Goal: Task Accomplishment & Management: Manage account settings

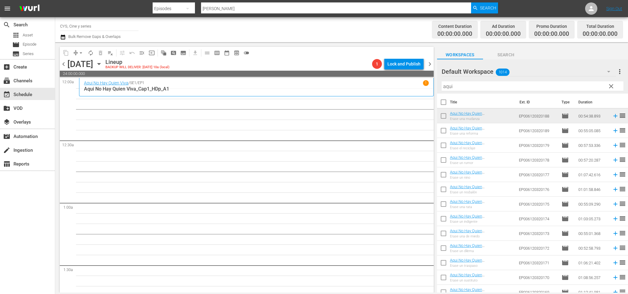
click at [63, 59] on div "chevron_left Tuesday, October 7th October 7th Lineup BACKUP WILL DELIVER: 10/6 …" at bounding box center [247, 65] width 374 height 12
click at [62, 66] on span "chevron_left" at bounding box center [64, 64] width 8 height 8
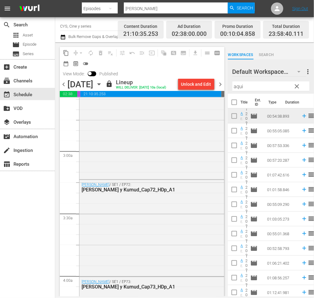
scroll to position [230, 0]
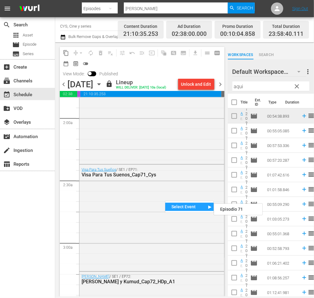
click at [179, 206] on div "Select Event" at bounding box center [189, 207] width 48 height 8
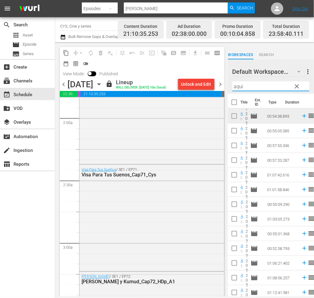
drag, startPoint x: 259, startPoint y: 87, endPoint x: 225, endPoint y: 82, distance: 34.4
click at [225, 82] on div "content_copy compress arrow_drop_down autorenew_outlined delete_forever_outline…" at bounding box center [184, 169] width 258 height 254
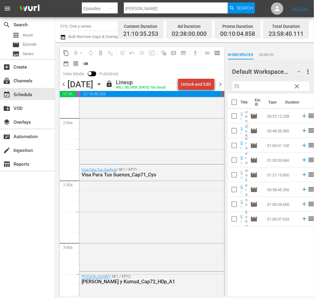
click at [200, 82] on div "Unlock and Edit" at bounding box center [196, 84] width 30 height 11
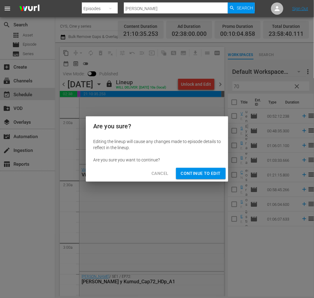
click at [199, 171] on span "Continue to Edit" at bounding box center [201, 174] width 40 height 8
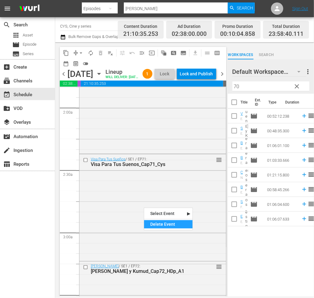
click at [166, 225] on div "Delete Event" at bounding box center [168, 224] width 48 height 8
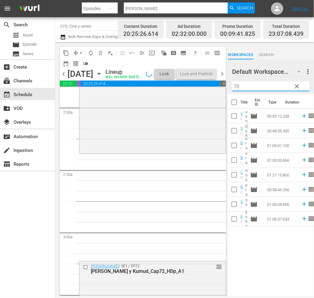
click at [233, 85] on input "70" at bounding box center [270, 86] width 77 height 10
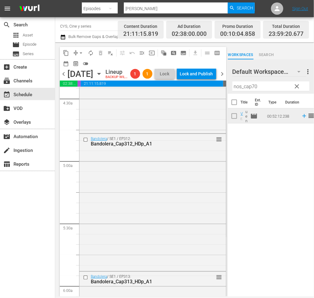
scroll to position [505, 0]
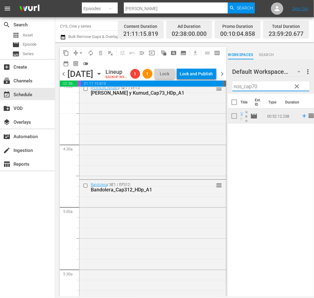
drag, startPoint x: 235, startPoint y: 87, endPoint x: 192, endPoint y: 86, distance: 42.9
click at [191, 85] on div "content_copy compress arrow_drop_down autorenew_outlined delete_forever_outline…" at bounding box center [184, 169] width 258 height 254
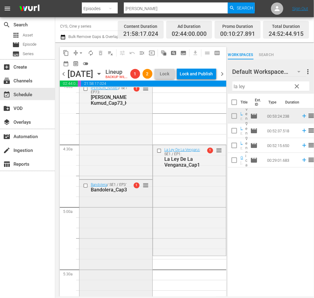
click at [86, 188] on input "checkbox" at bounding box center [86, 185] width 6 height 5
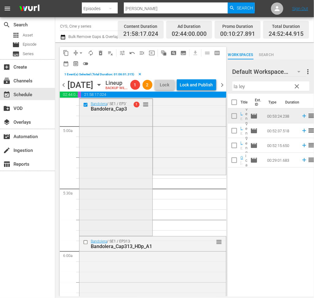
scroll to position [643, 0]
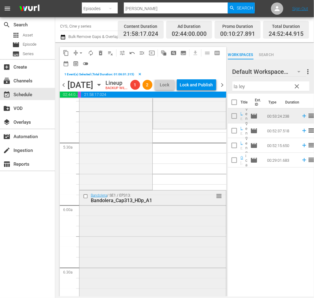
click at [86, 199] on input "checkbox" at bounding box center [86, 196] width 6 height 5
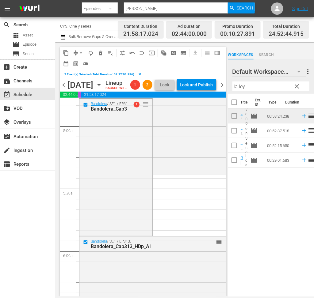
scroll to position [459, 0]
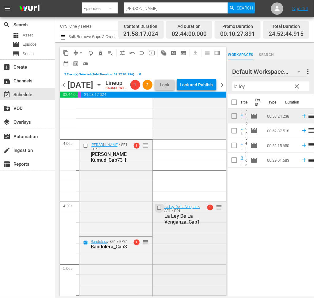
click at [156, 210] on input "checkbox" at bounding box center [159, 207] width 6 height 5
click at [101, 53] on span "delete_forever_outlined" at bounding box center [100, 53] width 6 height 6
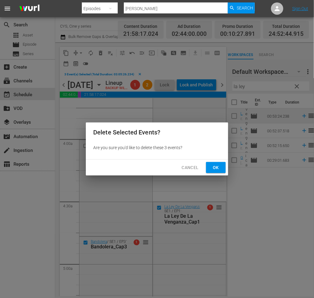
click at [222, 164] on button "Ok" at bounding box center [216, 167] width 20 height 11
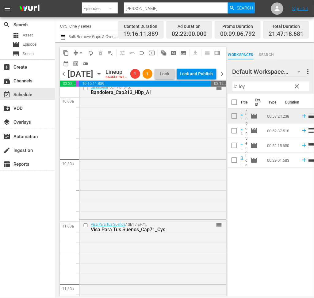
scroll to position [1286, 0]
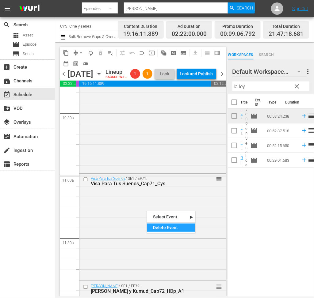
click at [170, 230] on div "Delete Event" at bounding box center [171, 228] width 48 height 8
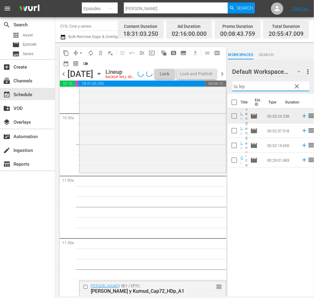
drag, startPoint x: 252, startPoint y: 85, endPoint x: 214, endPoint y: 80, distance: 38.0
click at [213, 81] on div "content_copy compress arrow_drop_down autorenew_outlined delete_forever_outline…" at bounding box center [184, 169] width 258 height 254
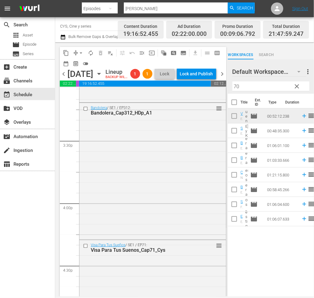
scroll to position [1929, 0]
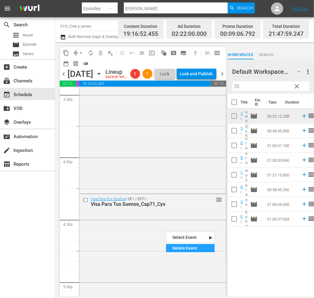
click at [183, 245] on div "Delete Event" at bounding box center [190, 248] width 48 height 8
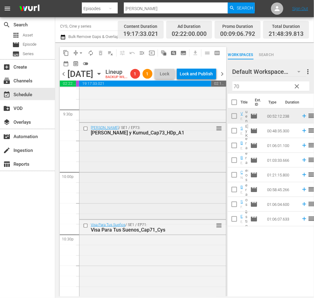
scroll to position [2756, 0]
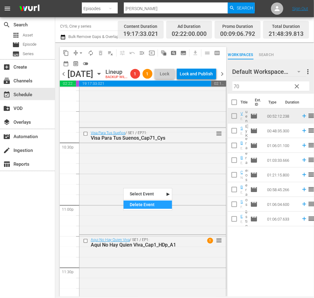
click at [149, 206] on div "Delete Event" at bounding box center [147, 205] width 48 height 8
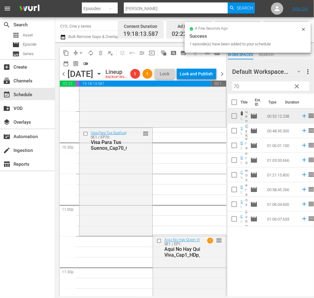
scroll to position [2819, 0]
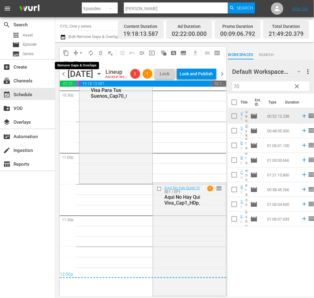
click at [79, 51] on span "arrow_drop_down" at bounding box center [81, 53] width 6 height 6
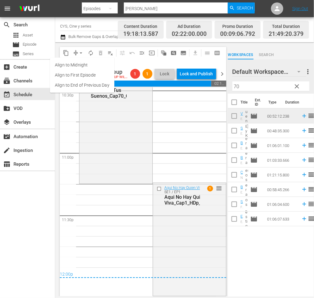
click at [87, 87] on li "Align to End of Previous Day" at bounding box center [82, 85] width 64 height 10
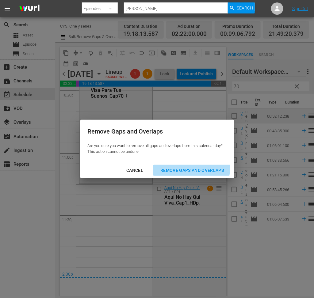
click at [187, 167] on div "Remove Gaps and Overlaps" at bounding box center [191, 171] width 73 height 8
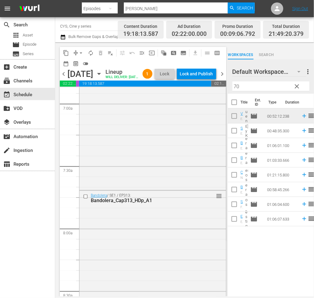
scroll to position [0, 0]
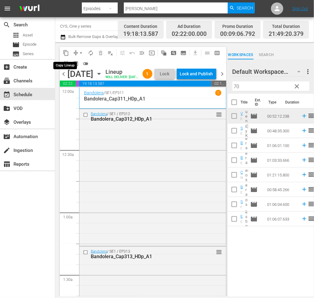
click at [66, 54] on span "content_copy" at bounding box center [66, 53] width 6 height 6
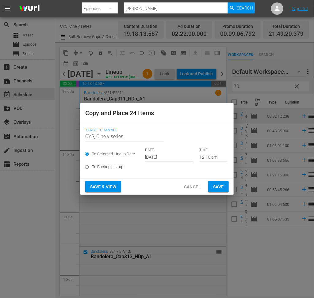
click at [197, 187] on span "Cancel" at bounding box center [192, 187] width 17 height 8
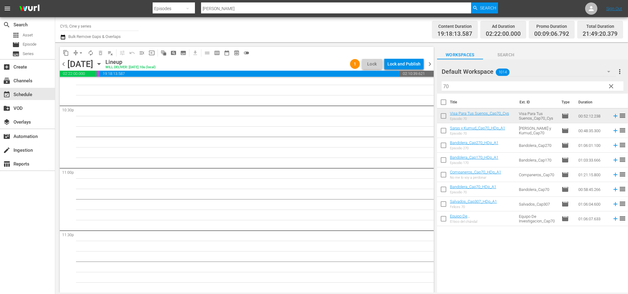
scroll to position [2554, 0]
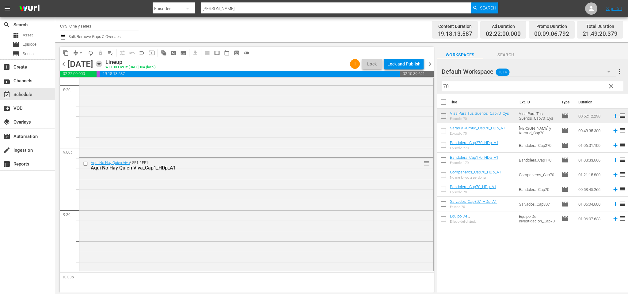
click at [102, 64] on icon "button" at bounding box center [99, 64] width 7 height 7
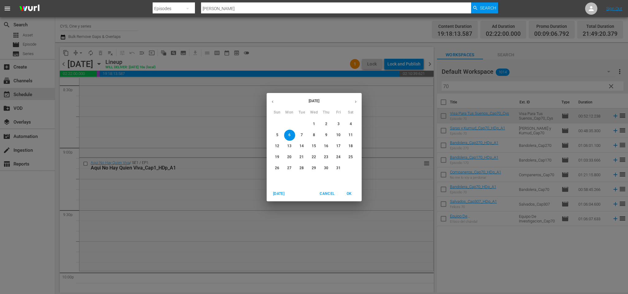
click at [349, 134] on p "11" at bounding box center [350, 135] width 4 height 5
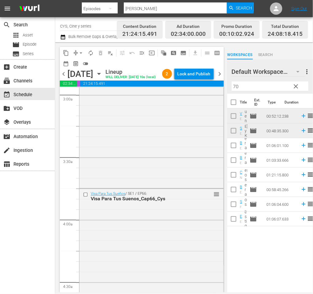
scroll to position [413, 0]
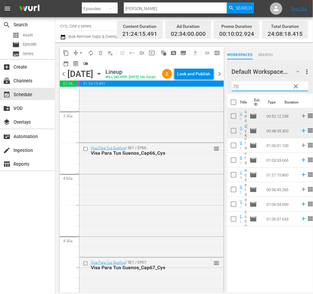
drag, startPoint x: 253, startPoint y: 84, endPoint x: 222, endPoint y: 79, distance: 31.0
click at [224, 79] on div "content_copy compress arrow_drop_down autorenew_outlined delete_forever_outline…" at bounding box center [184, 167] width 258 height 250
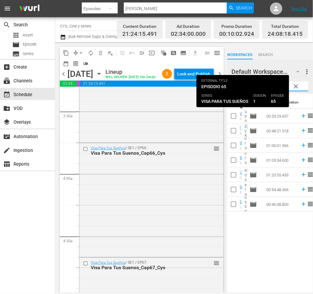
type input "65"
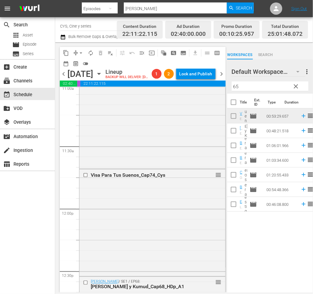
scroll to position [1424, 0]
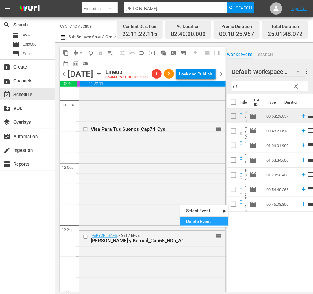
click at [200, 220] on div "Delete Event" at bounding box center [204, 221] width 48 height 8
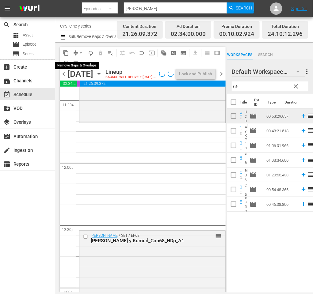
click at [79, 50] on span "arrow_drop_down" at bounding box center [81, 53] width 6 height 6
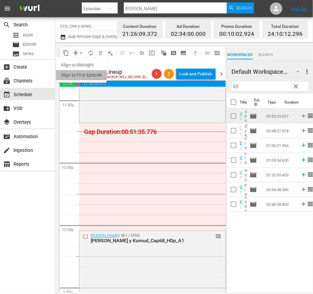
click at [84, 74] on li "Align to First Episode" at bounding box center [81, 75] width 51 height 10
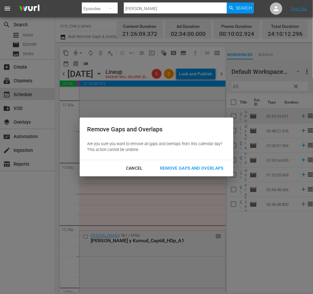
click at [207, 171] on div "Remove Gaps and Overlaps" at bounding box center [191, 168] width 73 height 8
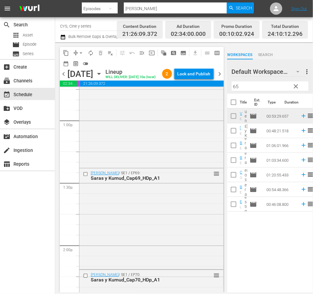
scroll to position [2826, 0]
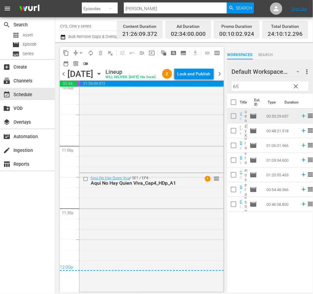
click at [221, 78] on span "chevron_right" at bounding box center [220, 74] width 8 height 8
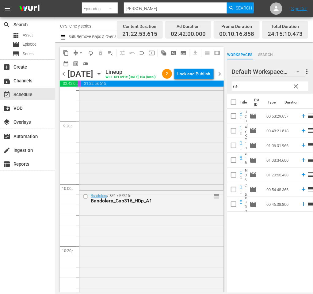
scroll to position [2423, 0]
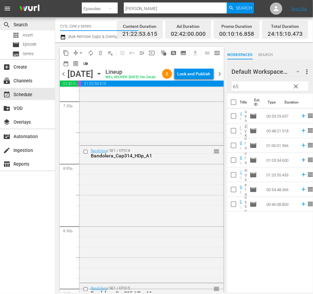
drag, startPoint x: 96, startPoint y: 27, endPoint x: 36, endPoint y: 25, distance: 59.7
click at [55, 0] on div "search Search apps Asset movie Episode subtitles Series add_box Create subscrip…" at bounding box center [184, 0] width 258 height 0
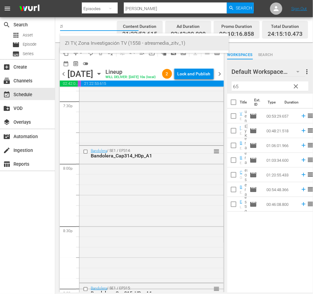
click at [82, 38] on div "ZI TV, Zona Investigación TV (1558 - atresmedia_zitv_1)" at bounding box center [144, 43] width 159 height 15
type input "ZI TV, Zona Investigación TV (1558 - atresmedia_zitv_1)"
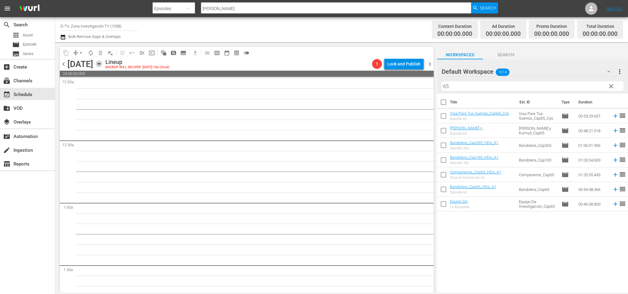
click at [102, 62] on icon "button" at bounding box center [99, 64] width 7 height 7
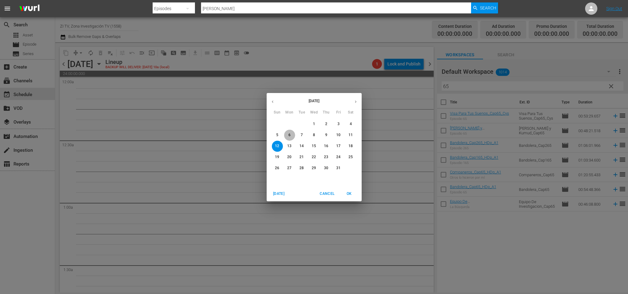
click at [292, 134] on span "6" at bounding box center [289, 135] width 11 height 5
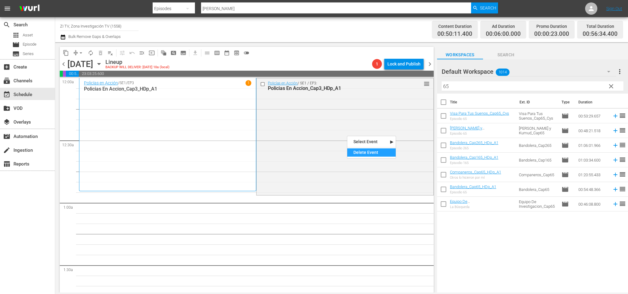
click at [369, 150] on div "Delete Event" at bounding box center [371, 153] width 48 height 8
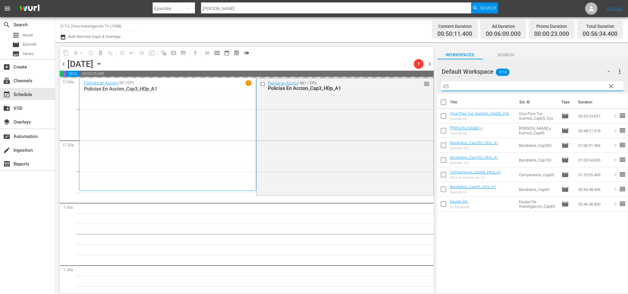
click at [478, 83] on input "65" at bounding box center [532, 86] width 182 height 10
click at [515, 69] on div "Default Workspace 1014" at bounding box center [528, 71] width 174 height 17
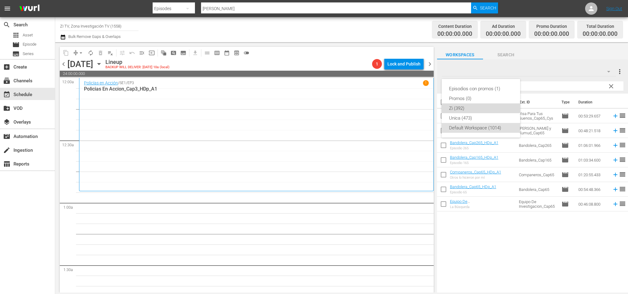
click at [457, 110] on div "Zi (392)" at bounding box center [481, 109] width 64 height 10
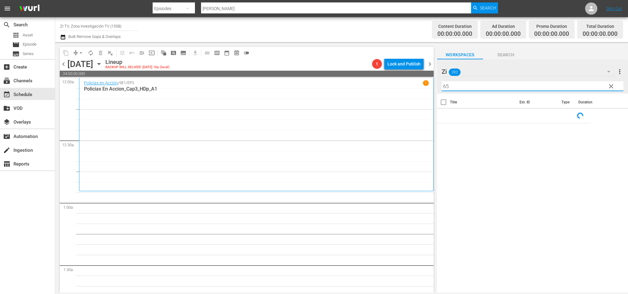
drag, startPoint x: 484, startPoint y: 85, endPoint x: 438, endPoint y: 78, distance: 46.4
click at [438, 78] on div "Zi 392 Zi more_vert clear Filter by Title 65" at bounding box center [532, 76] width 191 height 34
drag, startPoint x: 63, startPoint y: 66, endPoint x: 62, endPoint y: 71, distance: 4.9
click at [62, 66] on span "chevron_left" at bounding box center [64, 64] width 8 height 8
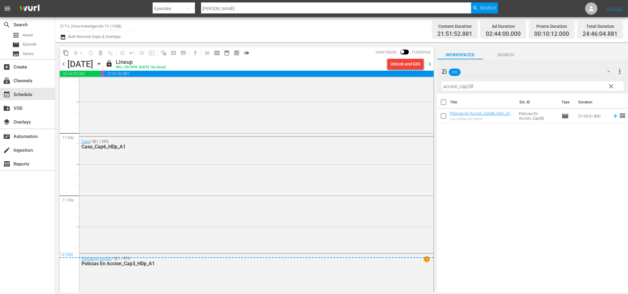
scroll to position [2897, 0]
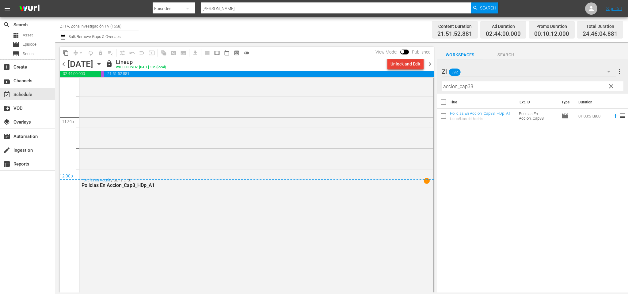
click at [415, 62] on div "Unlock and Edit" at bounding box center [405, 63] width 30 height 11
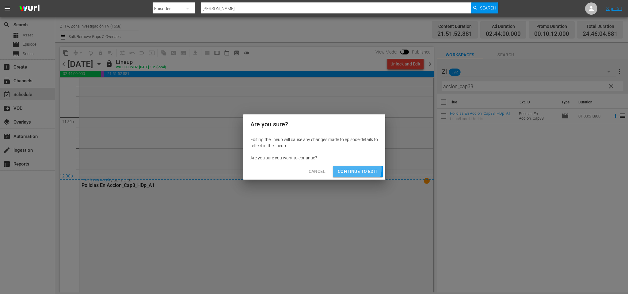
click at [357, 169] on span "Continue to Edit" at bounding box center [357, 172] width 40 height 8
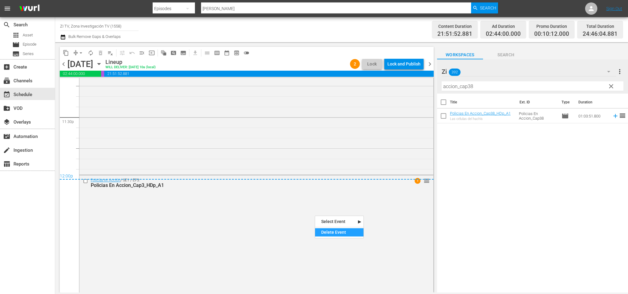
click at [338, 232] on div "Delete Event" at bounding box center [339, 232] width 48 height 8
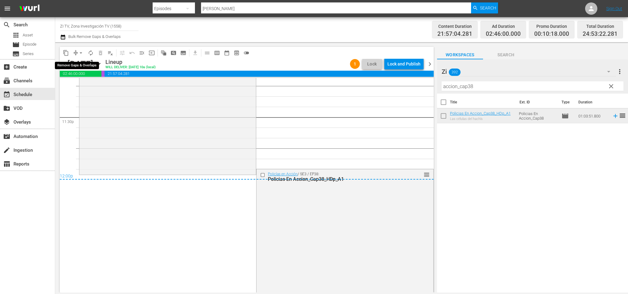
click at [81, 52] on span "arrow_drop_down" at bounding box center [81, 53] width 6 height 6
click at [83, 83] on li "Align to End of Previous Day" at bounding box center [82, 85] width 64 height 10
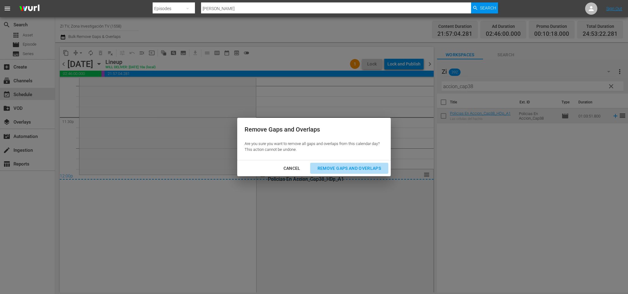
click at [361, 168] on div "Remove Gaps and Overlaps" at bounding box center [348, 169] width 73 height 8
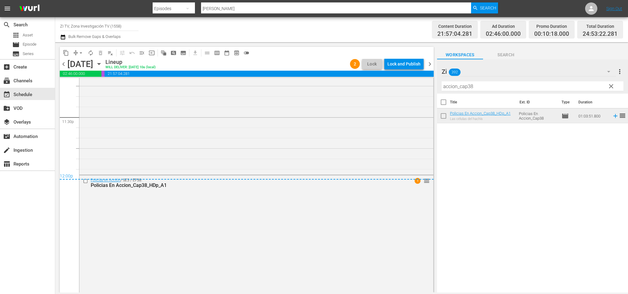
click at [430, 63] on span "chevron_right" at bounding box center [430, 64] width 8 height 8
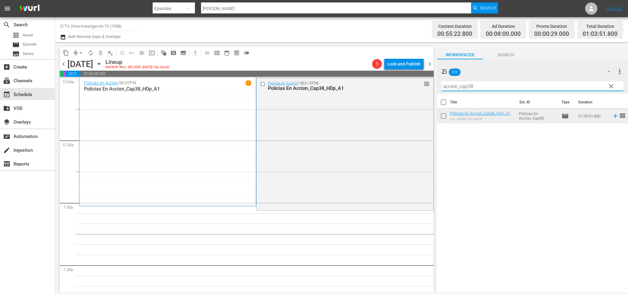
click at [468, 85] on input "accion_cap38" at bounding box center [532, 86] width 182 height 10
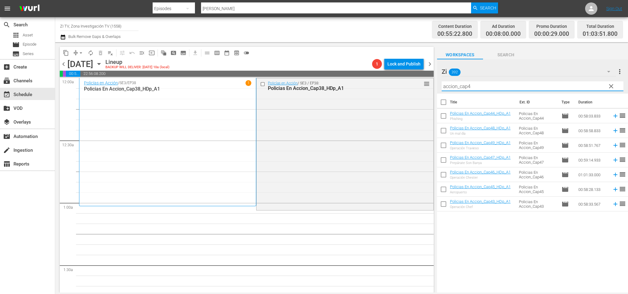
click at [431, 63] on span "chevron_right" at bounding box center [430, 64] width 8 height 8
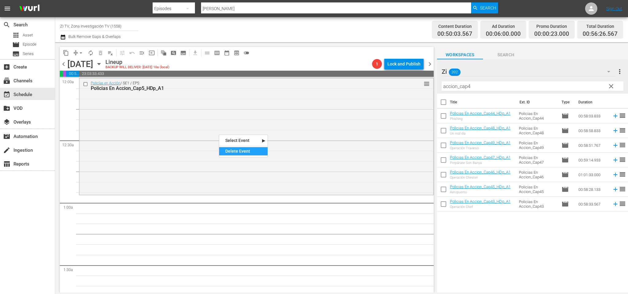
click at [234, 157] on nav "Select Event Agresiones y peleas Delete Event" at bounding box center [243, 146] width 49 height 23
click at [235, 154] on div "Delete Event" at bounding box center [243, 151] width 48 height 8
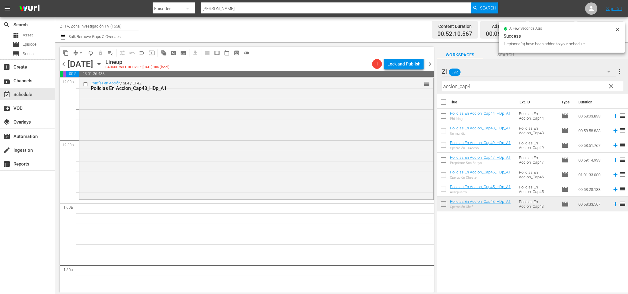
click at [432, 65] on span "chevron_right" at bounding box center [430, 64] width 8 height 8
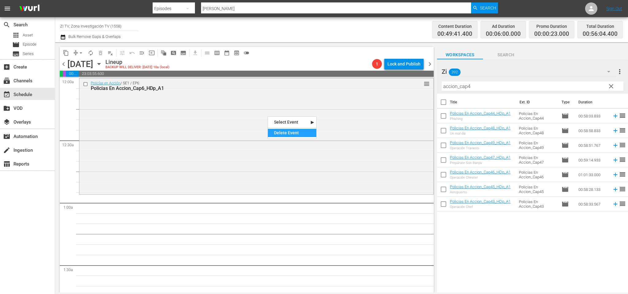
click at [302, 133] on div "Delete Event" at bounding box center [292, 133] width 48 height 8
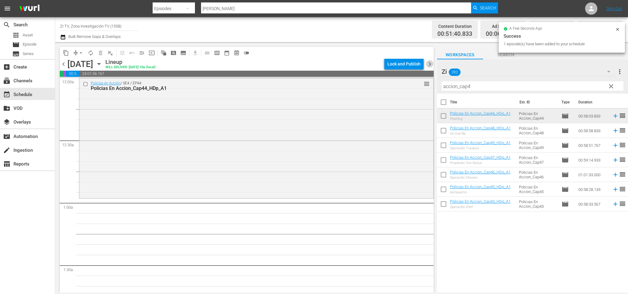
click at [429, 63] on span "chevron_right" at bounding box center [430, 64] width 8 height 8
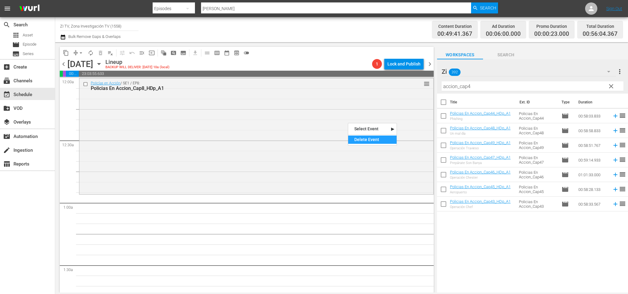
click at [370, 140] on div "Delete Event" at bounding box center [372, 140] width 48 height 8
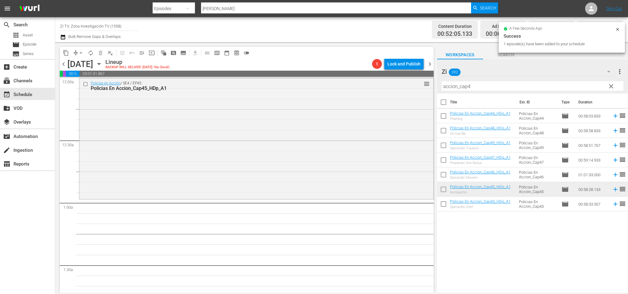
click at [431, 64] on span "chevron_right" at bounding box center [430, 64] width 8 height 8
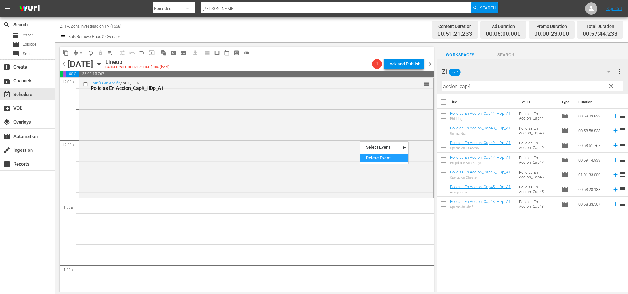
click at [375, 158] on div "Delete Event" at bounding box center [384, 158] width 48 height 8
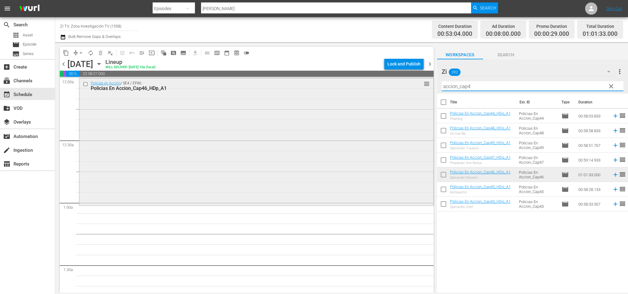
drag, startPoint x: 424, startPoint y: 82, endPoint x: 408, endPoint y: 81, distance: 16.3
click at [409, 80] on div "content_copy compress arrow_drop_down autorenew_outlined delete_forever_outline…" at bounding box center [341, 167] width 572 height 251
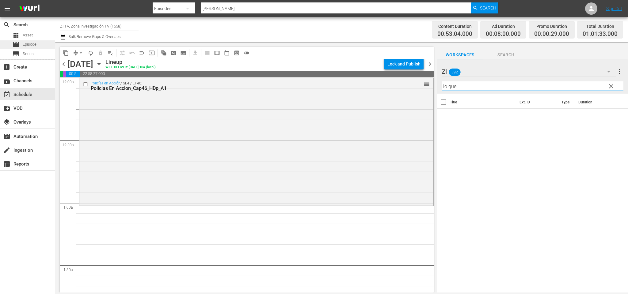
type input "lo que"
click at [31, 44] on span "Episode" at bounding box center [30, 44] width 14 height 6
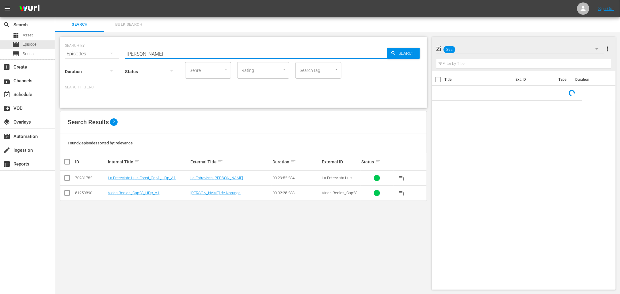
drag, startPoint x: 147, startPoint y: 50, endPoint x: 97, endPoint y: 41, distance: 51.3
click at [97, 41] on div "SEARCH BY Search By Episodes Search ID, Title, Description, Keywords, or Catego…" at bounding box center [243, 50] width 357 height 22
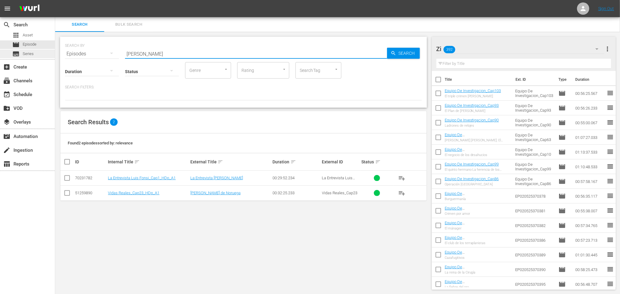
click at [10, 53] on div "subtitles Series" at bounding box center [17, 54] width 34 height 9
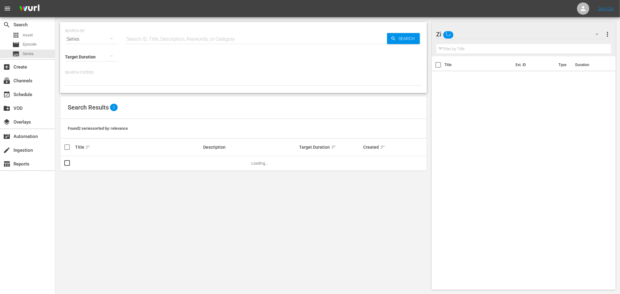
click at [141, 40] on input "text" at bounding box center [256, 39] width 262 height 15
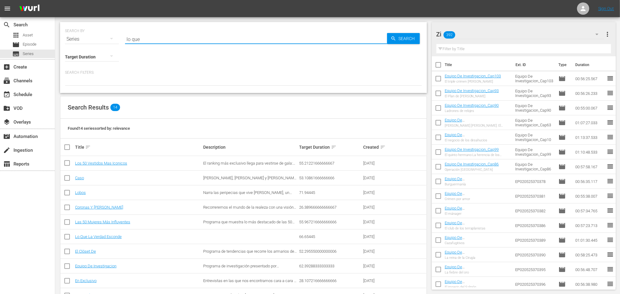
type input "lo que la verdad"
click at [394, 40] on icon "button" at bounding box center [393, 38] width 4 height 4
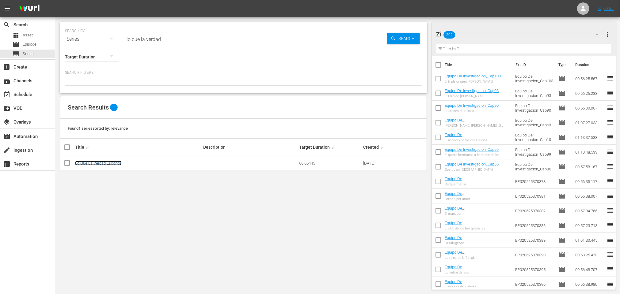
click at [109, 163] on link "Lo Que La Verdad Esconde" at bounding box center [98, 163] width 47 height 5
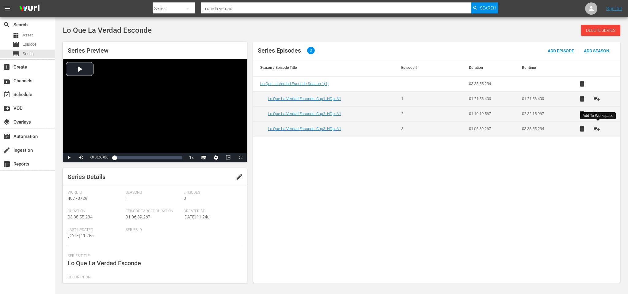
click at [597, 131] on span "playlist_add" at bounding box center [596, 128] width 7 height 7
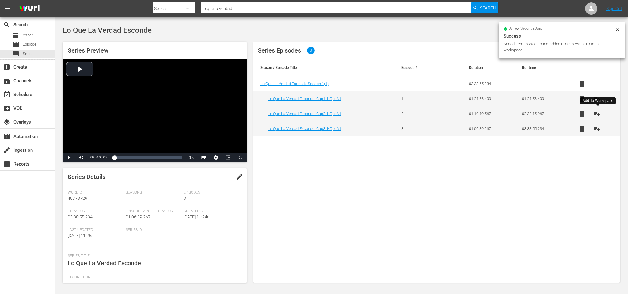
click at [597, 115] on span "playlist_add" at bounding box center [596, 113] width 7 height 7
click at [598, 99] on span "playlist_add" at bounding box center [596, 98] width 7 height 7
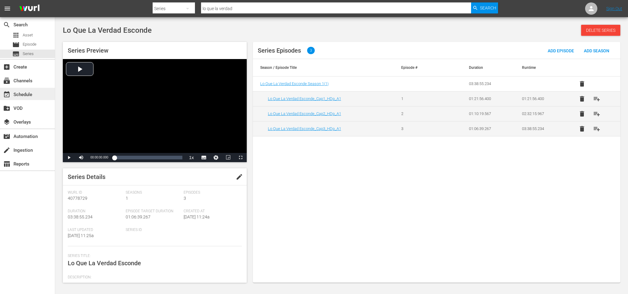
click at [28, 91] on div "event_available Schedule" at bounding box center [17, 94] width 34 height 6
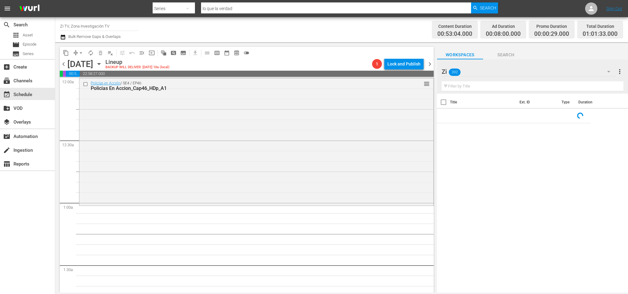
click at [609, 71] on icon "button" at bounding box center [608, 71] width 7 height 7
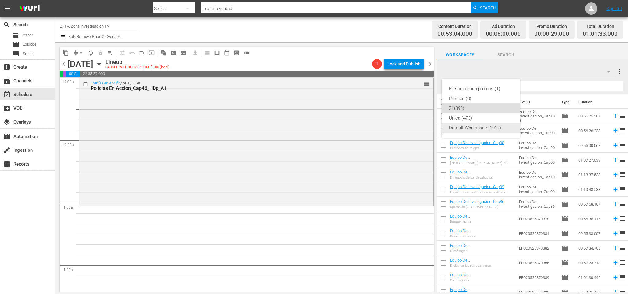
click at [470, 127] on div "Default Workspace (1017)" at bounding box center [481, 128] width 64 height 10
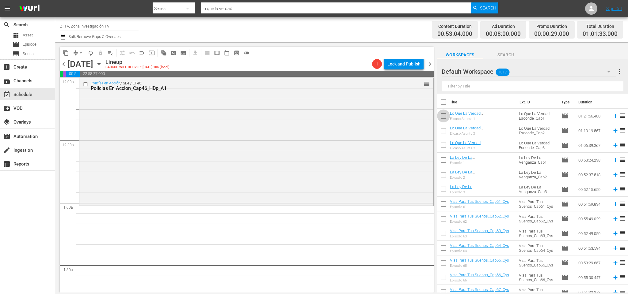
click at [443, 118] on input "checkbox" at bounding box center [443, 117] width 13 height 13
checkbox input "true"
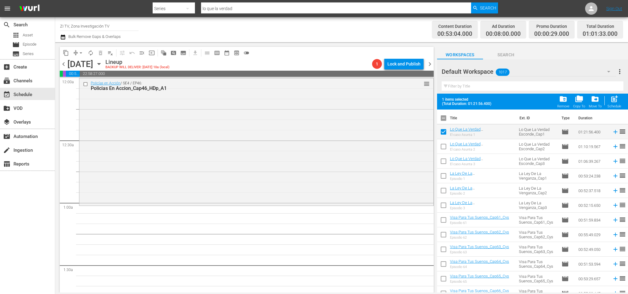
click at [445, 145] on input "checkbox" at bounding box center [443, 147] width 13 height 13
checkbox input "true"
click at [444, 160] on input "checkbox" at bounding box center [443, 162] width 13 height 13
checkbox input "true"
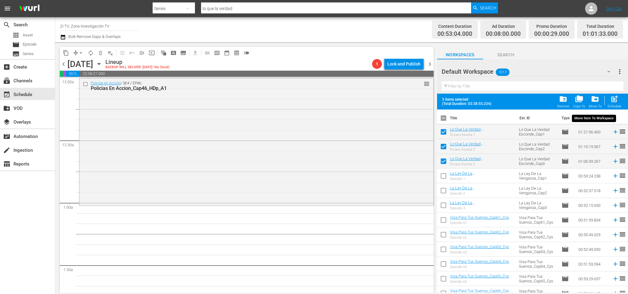
click at [592, 98] on span "drive_file_move" at bounding box center [594, 99] width 8 height 8
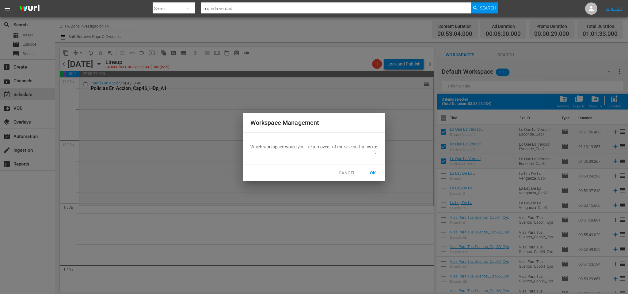
click at [376, 155] on body "menu Search By Series Search ID, Title, Description, Keywords, or Category lo q…" at bounding box center [314, 147] width 628 height 294
click at [266, 176] on li "Zi (392)" at bounding box center [279, 175] width 59 height 10
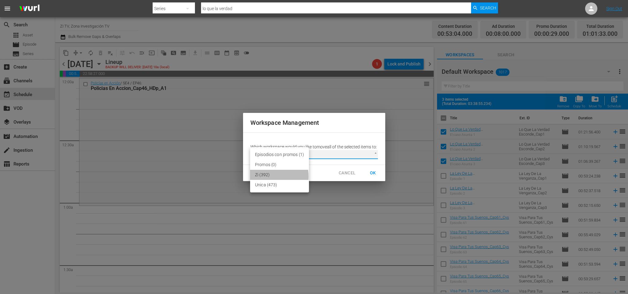
type input "2296"
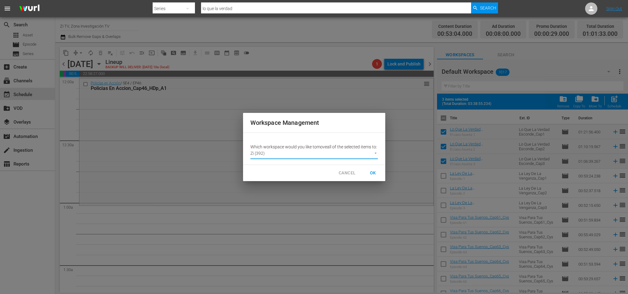
click at [370, 174] on span "OK" at bounding box center [373, 173] width 10 height 8
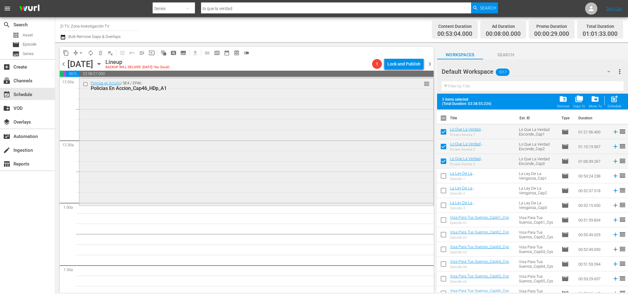
checkbox input "false"
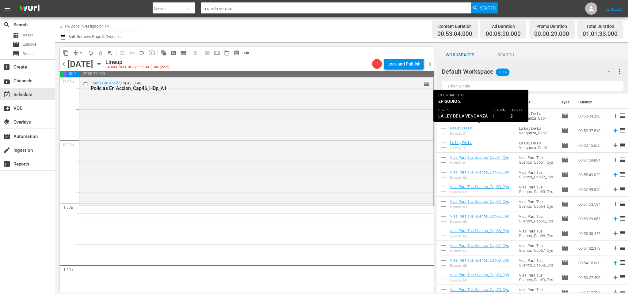
drag, startPoint x: 462, startPoint y: 130, endPoint x: 470, endPoint y: 135, distance: 9.0
click at [470, 135] on div "Episodio 2" at bounding box center [482, 134] width 64 height 4
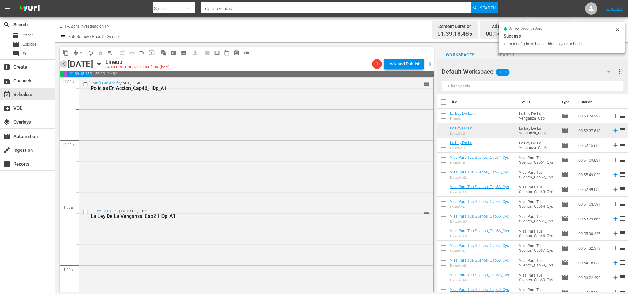
click at [64, 65] on span "chevron_left" at bounding box center [64, 64] width 8 height 8
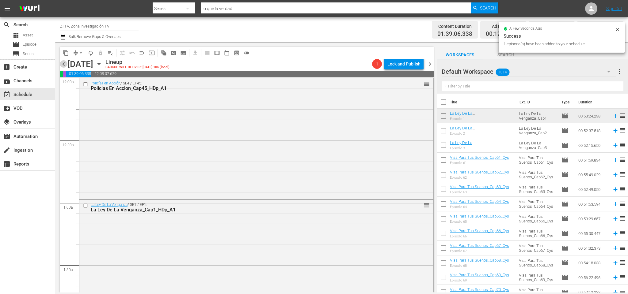
click at [66, 64] on span "chevron_left" at bounding box center [64, 64] width 8 height 8
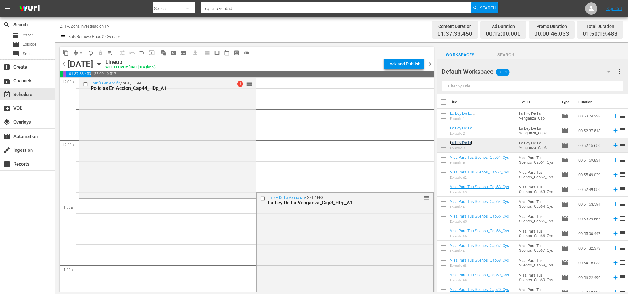
drag, startPoint x: 417, startPoint y: 199, endPoint x: 229, endPoint y: 200, distance: 188.3
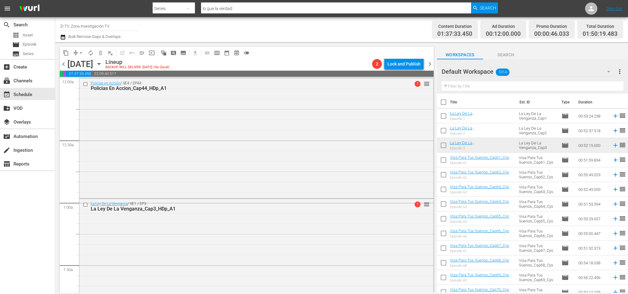
click at [66, 63] on span "chevron_left" at bounding box center [64, 64] width 8 height 8
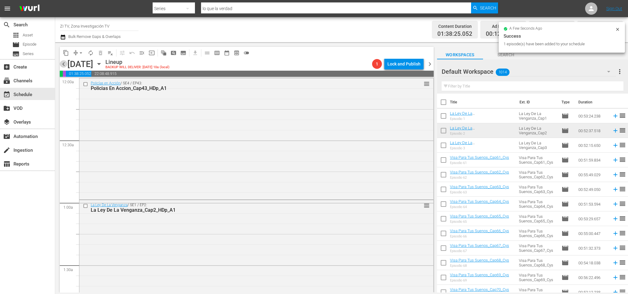
click at [64, 65] on span "chevron_left" at bounding box center [64, 64] width 8 height 8
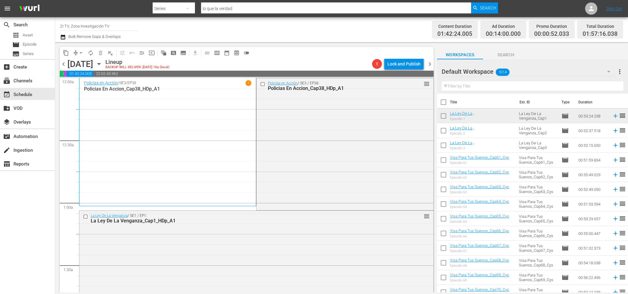
drag, startPoint x: 485, startPoint y: 85, endPoint x: 490, endPoint y: 82, distance: 5.7
click at [485, 85] on input "text" at bounding box center [532, 86] width 182 height 10
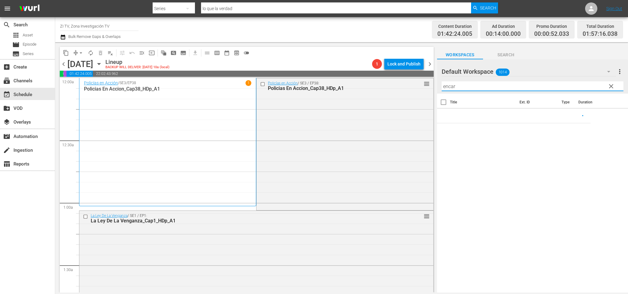
click at [522, 69] on div "Default Workspace 1014" at bounding box center [528, 71] width 174 height 17
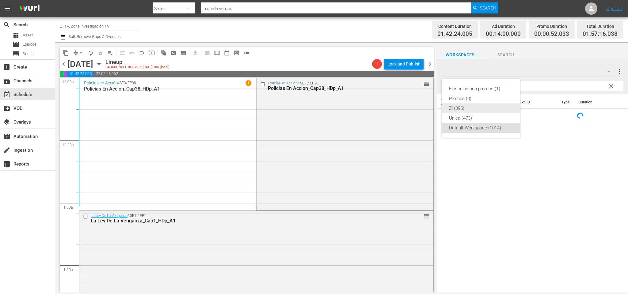
click at [478, 107] on div "Zi (395)" at bounding box center [481, 109] width 64 height 10
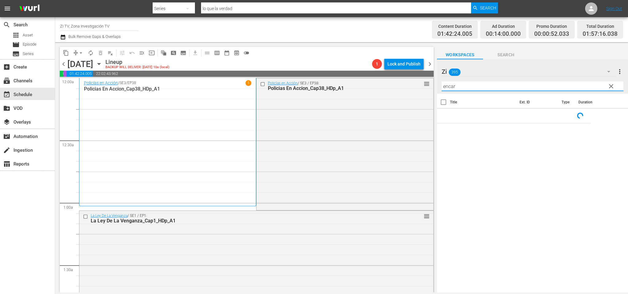
click at [489, 89] on input "encar" at bounding box center [532, 86] width 182 height 10
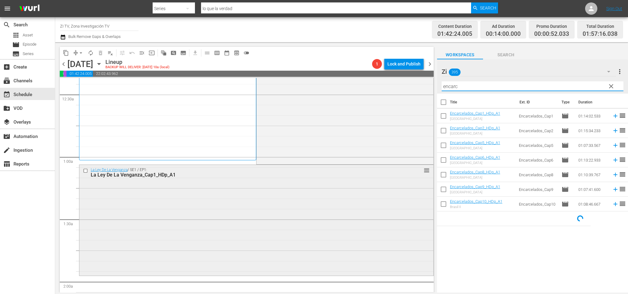
scroll to position [138, 0]
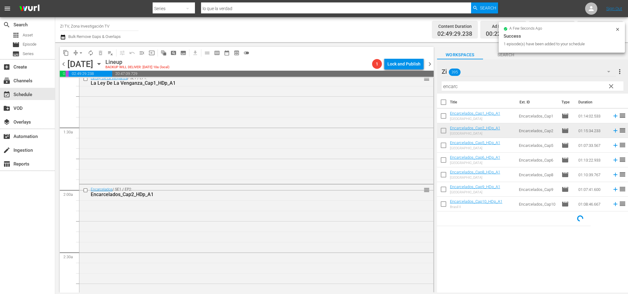
click at [429, 64] on span "chevron_right" at bounding box center [430, 64] width 8 height 8
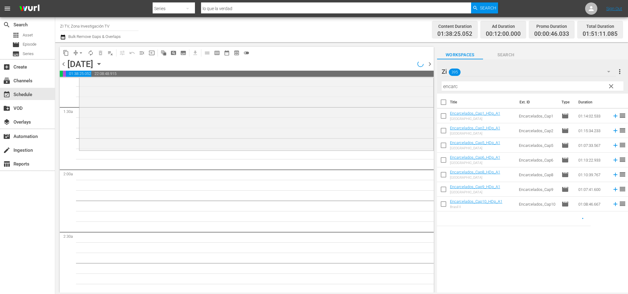
scroll to position [148, 0]
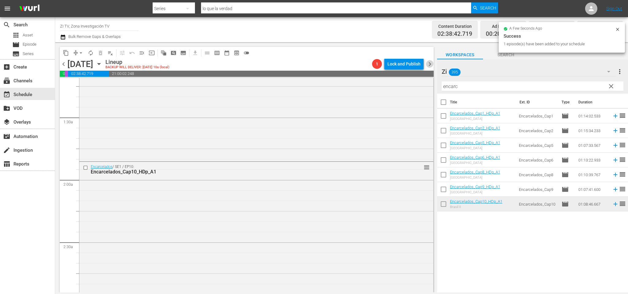
click at [428, 66] on span "chevron_right" at bounding box center [430, 64] width 8 height 8
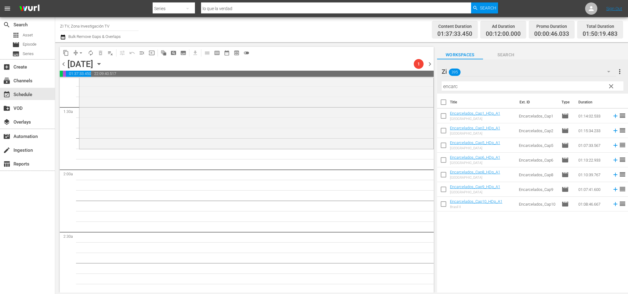
scroll to position [148, 0]
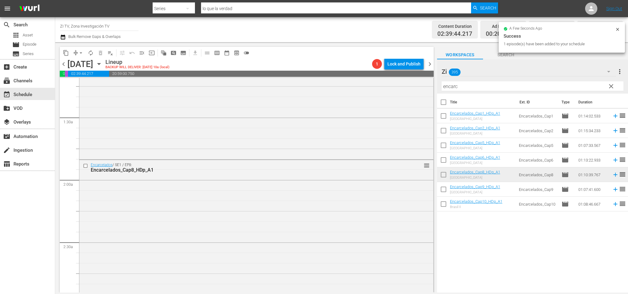
click at [431, 64] on span "chevron_right" at bounding box center [430, 64] width 8 height 8
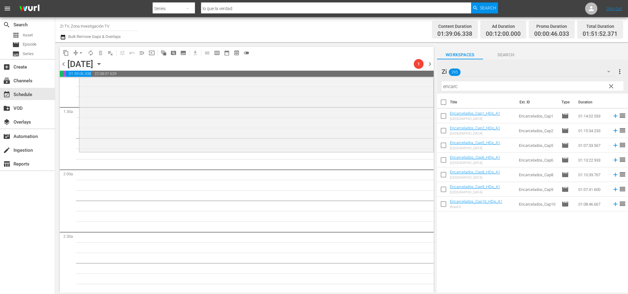
scroll to position [148, 0]
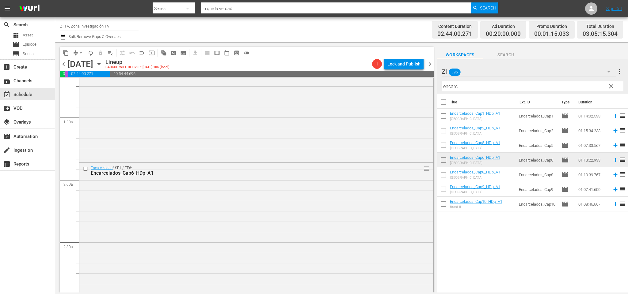
click at [428, 62] on span "chevron_right" at bounding box center [430, 64] width 8 height 8
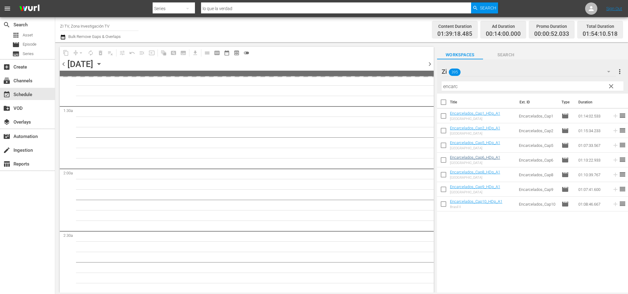
scroll to position [148, 0]
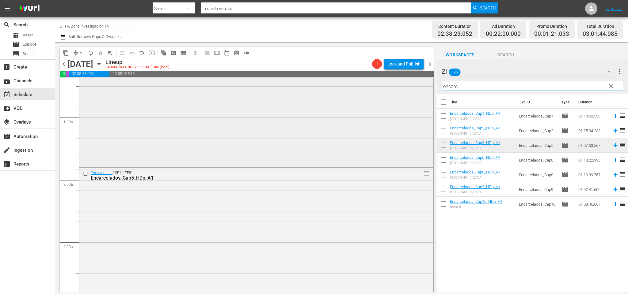
drag, startPoint x: 475, startPoint y: 88, endPoint x: 408, endPoint y: 90, distance: 67.1
click at [408, 90] on div "content_copy compress arrow_drop_down autorenew_outlined delete_forever_outline…" at bounding box center [341, 167] width 572 height 251
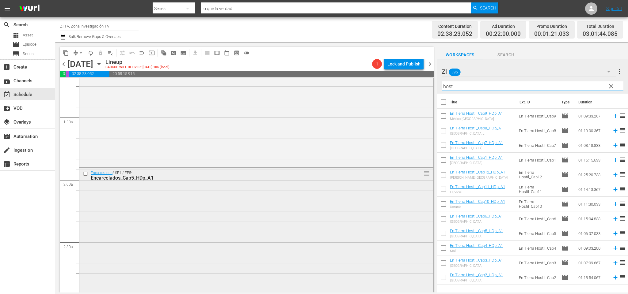
scroll to position [194, 0]
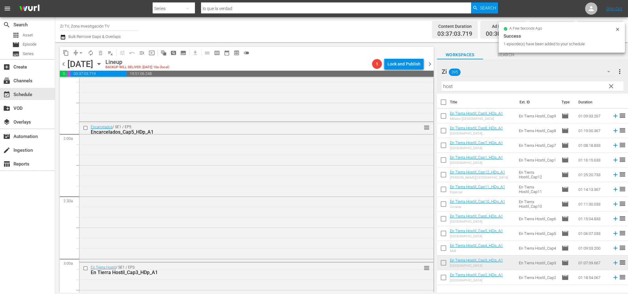
click at [66, 65] on span "chevron_left" at bounding box center [64, 64] width 8 height 8
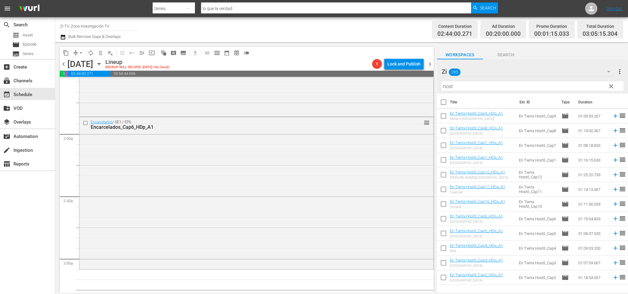
scroll to position [240, 0]
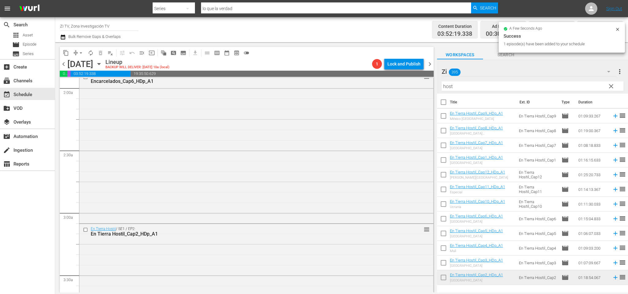
click at [64, 63] on span "chevron_left" at bounding box center [64, 64] width 8 height 8
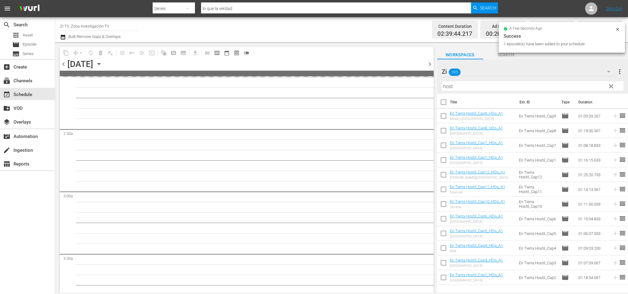
scroll to position [250, 0]
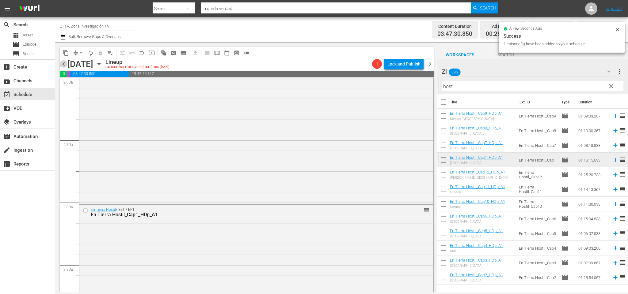
click at [63, 66] on span "chevron_left" at bounding box center [64, 64] width 8 height 8
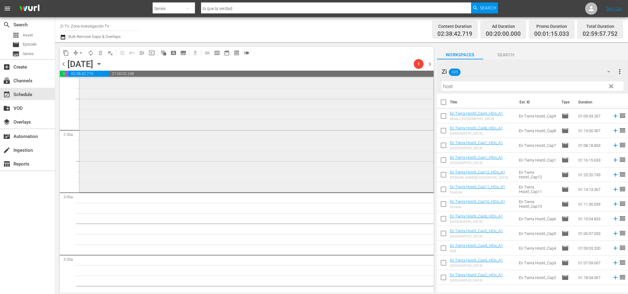
scroll to position [240, 0]
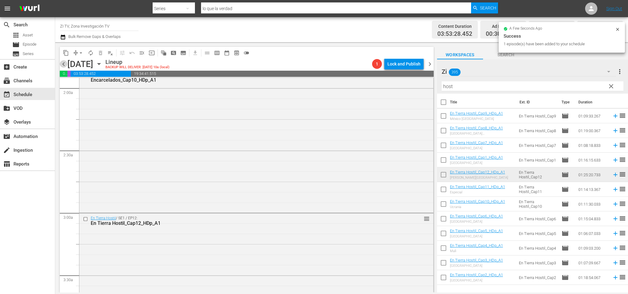
click at [66, 66] on span "chevron_left" at bounding box center [64, 64] width 8 height 8
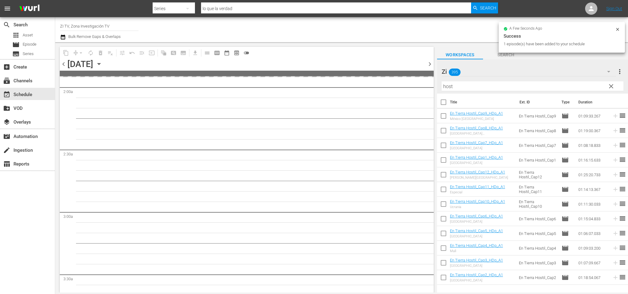
scroll to position [260, 0]
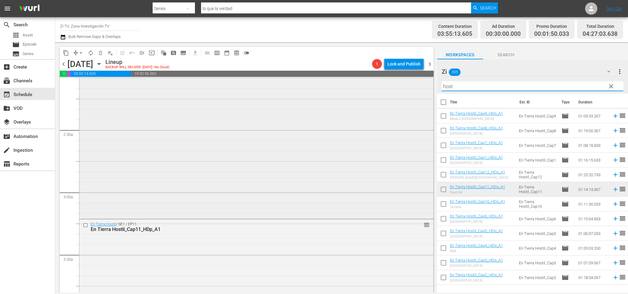
drag, startPoint x: 479, startPoint y: 88, endPoint x: 379, endPoint y: 81, distance: 99.8
click at [368, 87] on div "content_copy compress arrow_drop_down autorenew_outlined delete_forever_outline…" at bounding box center [341, 167] width 572 height 251
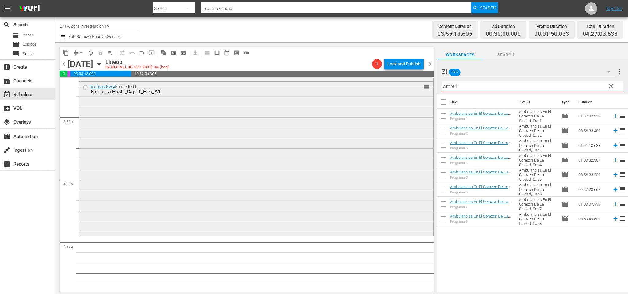
scroll to position [444, 0]
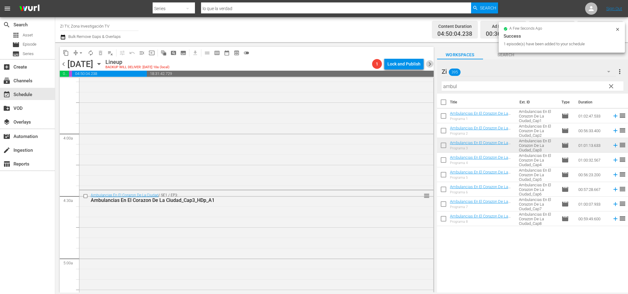
click at [432, 64] on span "chevron_right" at bounding box center [430, 64] width 8 height 8
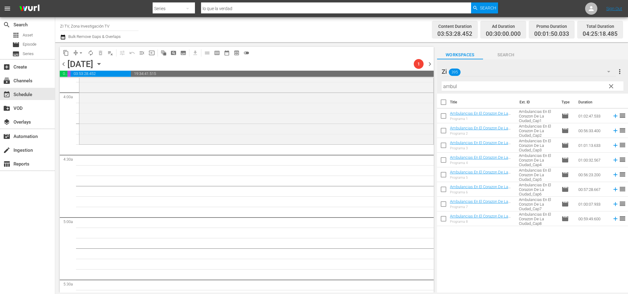
scroll to position [465, 0]
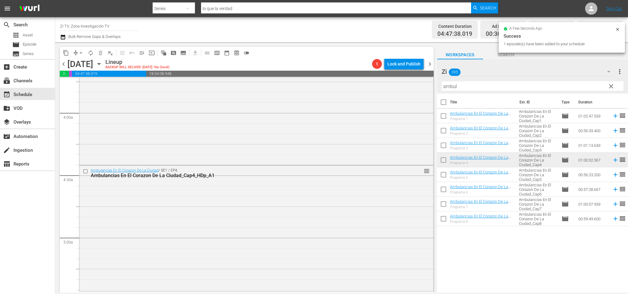
click at [430, 66] on span "chevron_right" at bounding box center [430, 64] width 8 height 8
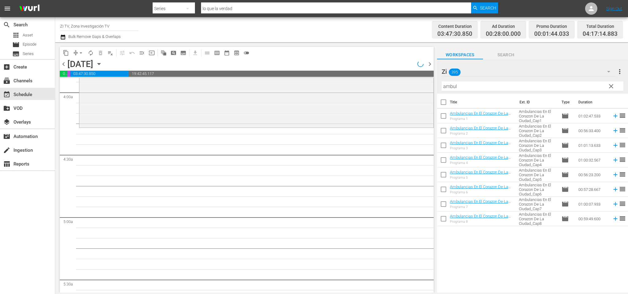
scroll to position [475, 0]
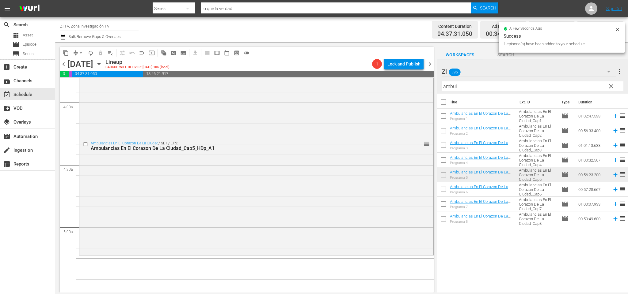
click at [431, 64] on span "chevron_right" at bounding box center [430, 64] width 8 height 8
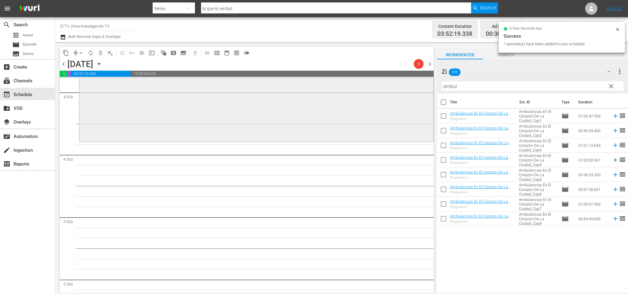
scroll to position [465, 0]
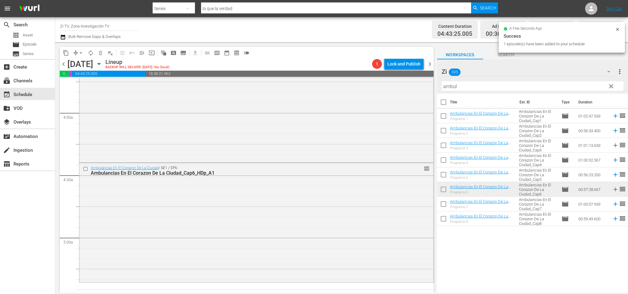
click at [431, 62] on span "chevron_right" at bounding box center [430, 64] width 8 height 8
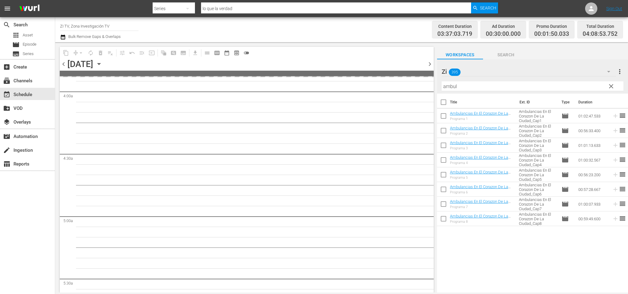
scroll to position [465, 0]
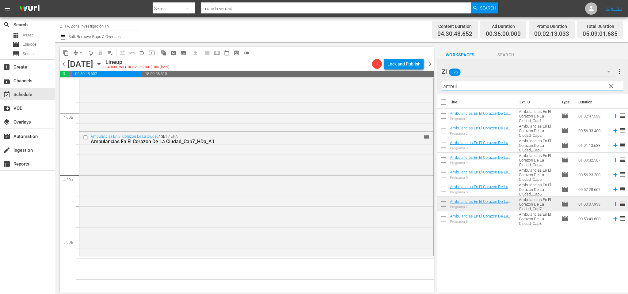
drag, startPoint x: 495, startPoint y: 86, endPoint x: 405, endPoint y: 76, distance: 91.2
click at [386, 82] on div "content_copy compress arrow_drop_down autorenew_outlined delete_forever_outline…" at bounding box center [341, 167] width 572 height 251
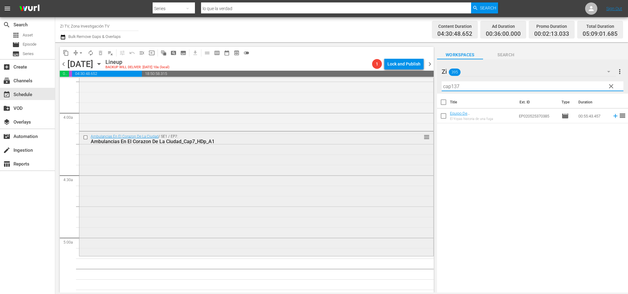
scroll to position [511, 0]
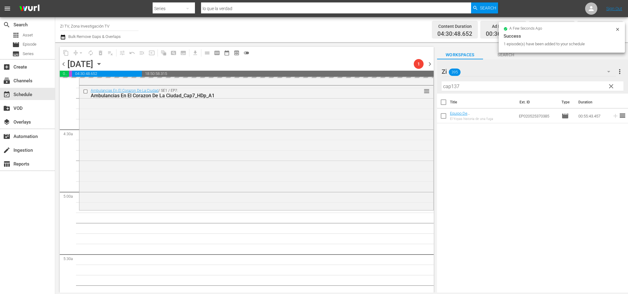
click at [502, 81] on div "Filter by Title cap137" at bounding box center [532, 86] width 182 height 15
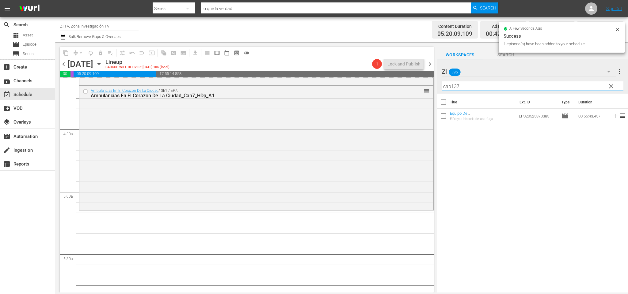
click at [494, 86] on input "cap137" at bounding box center [532, 86] width 182 height 10
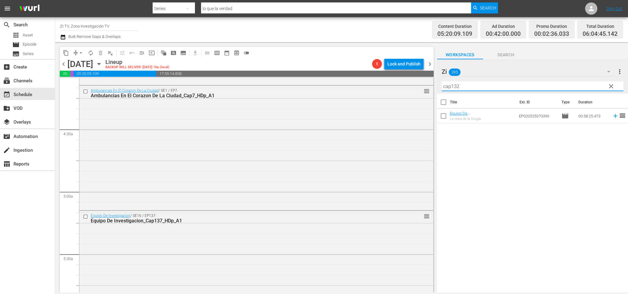
click at [64, 62] on span "chevron_left" at bounding box center [64, 64] width 8 height 8
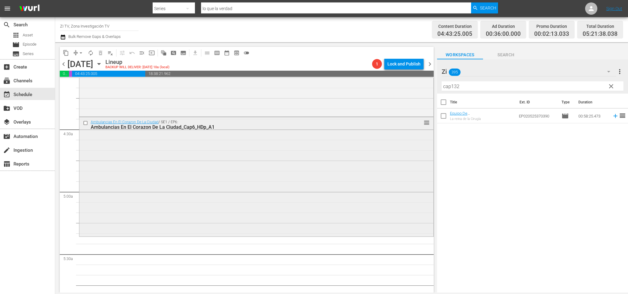
scroll to position [490, 0]
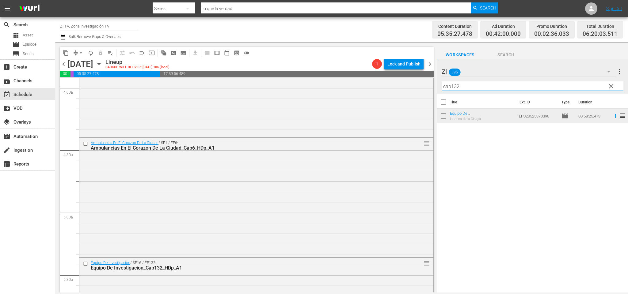
click at [475, 86] on input "cap132" at bounding box center [532, 86] width 182 height 10
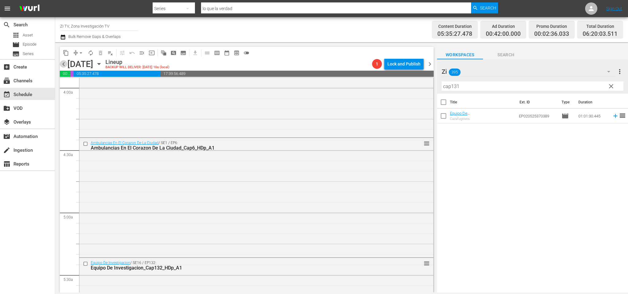
click at [63, 62] on span "chevron_left" at bounding box center [64, 64] width 8 height 8
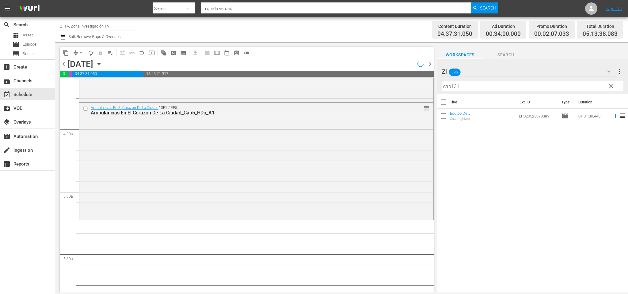
scroll to position [501, 0]
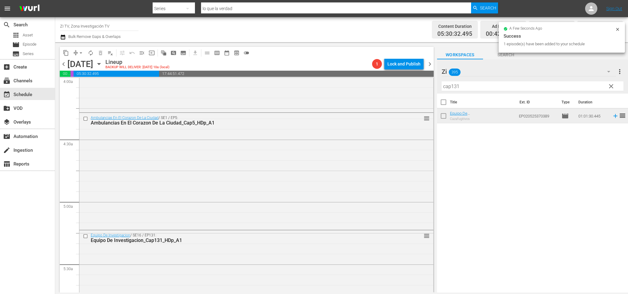
click at [62, 65] on span "chevron_left" at bounding box center [64, 64] width 8 height 8
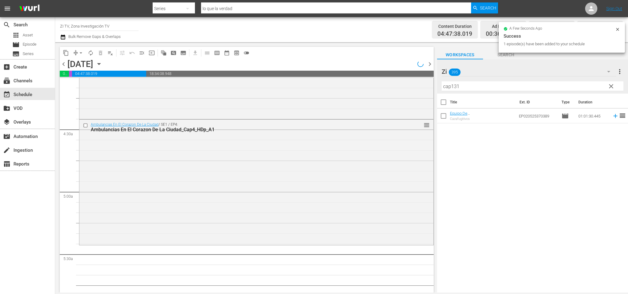
scroll to position [490, 0]
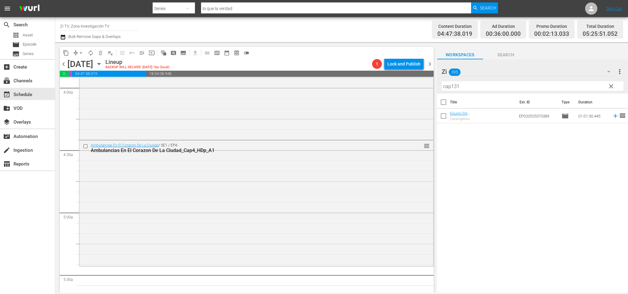
click at [480, 84] on input "cap131" at bounding box center [532, 86] width 182 height 10
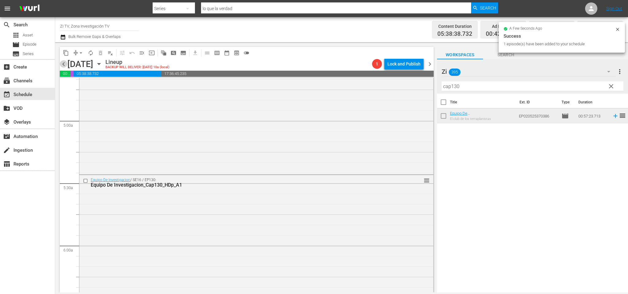
click at [62, 65] on span "chevron_left" at bounding box center [64, 64] width 8 height 8
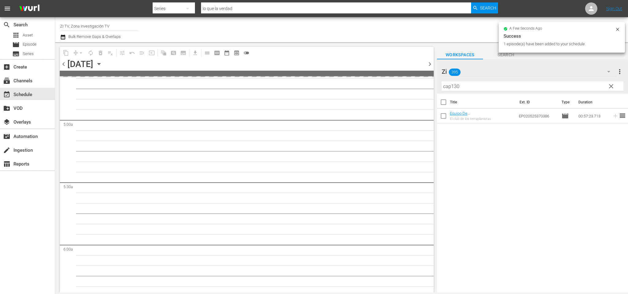
scroll to position [603, 0]
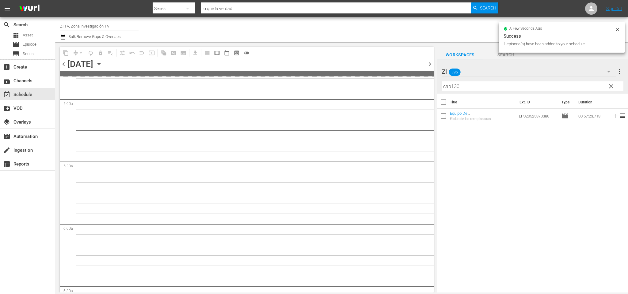
click at [484, 89] on input "cap130" at bounding box center [532, 86] width 182 height 10
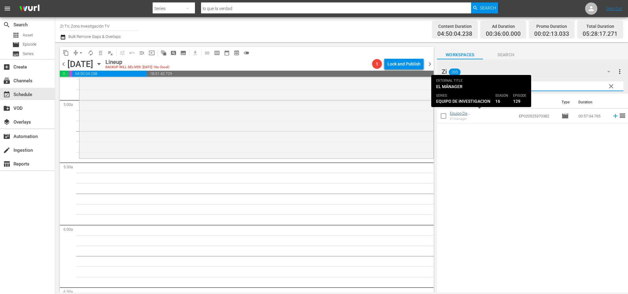
type input "cap129"
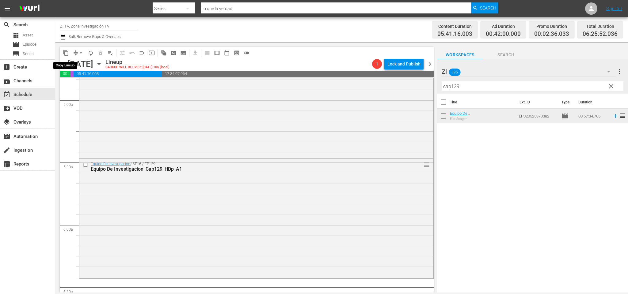
click at [67, 53] on span "content_copy" at bounding box center [66, 53] width 6 height 6
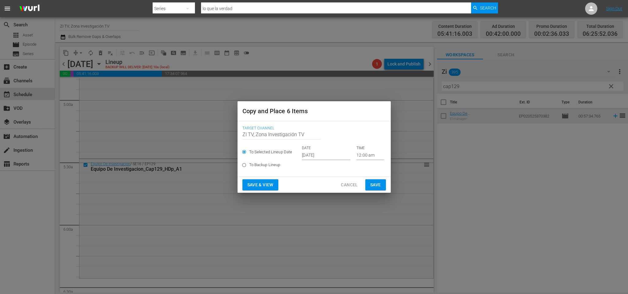
click at [322, 155] on input "Sep 18th 2025" at bounding box center [326, 155] width 48 height 9
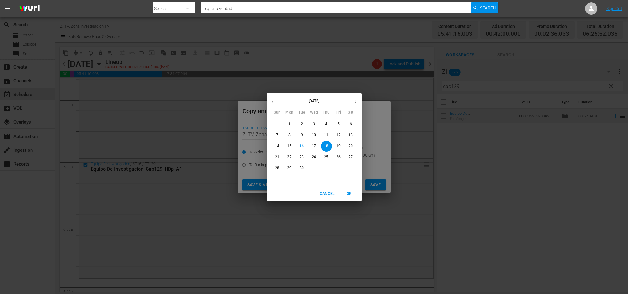
click at [357, 97] on button "button" at bounding box center [355, 102] width 12 height 12
click at [291, 134] on span "6" at bounding box center [289, 135] width 11 height 5
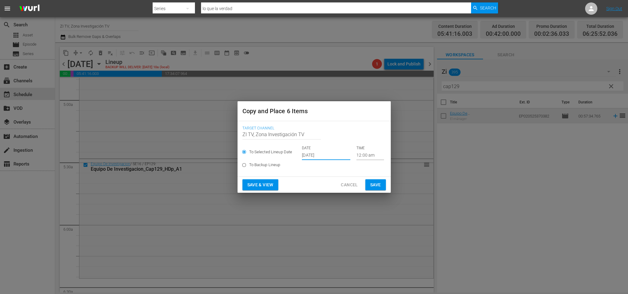
type input "Oct 6th 2025"
click at [361, 154] on input "12:00 am" at bounding box center [370, 155] width 28 height 9
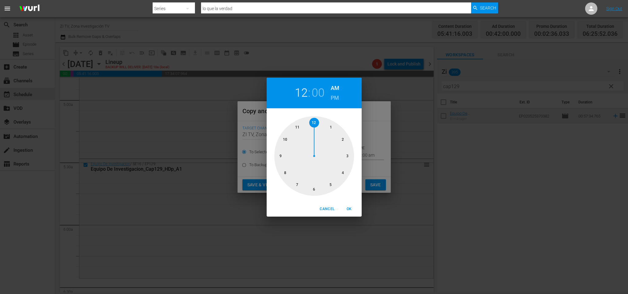
click at [334, 185] on div at bounding box center [314, 156] width 80 height 80
click at [282, 155] on div at bounding box center [314, 156] width 80 height 80
drag, startPoint x: 347, startPoint y: 208, endPoint x: 371, endPoint y: 199, distance: 26.1
click at [347, 207] on span "OK" at bounding box center [349, 209] width 15 height 6
type input "05:45 am"
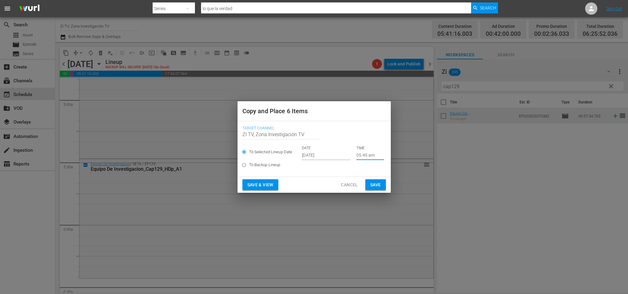
click at [375, 185] on span "Save" at bounding box center [375, 185] width 11 height 8
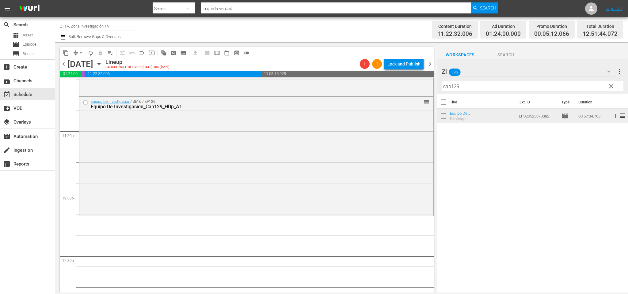
scroll to position [1338, 0]
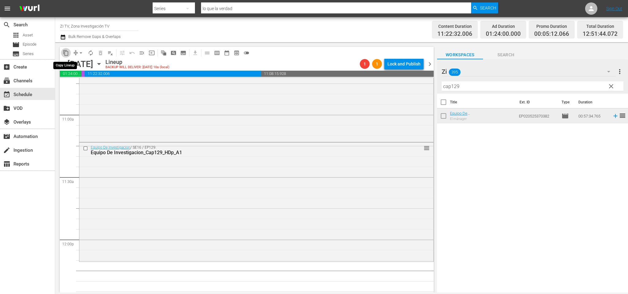
click at [66, 52] on span "content_copy" at bounding box center [66, 53] width 6 height 6
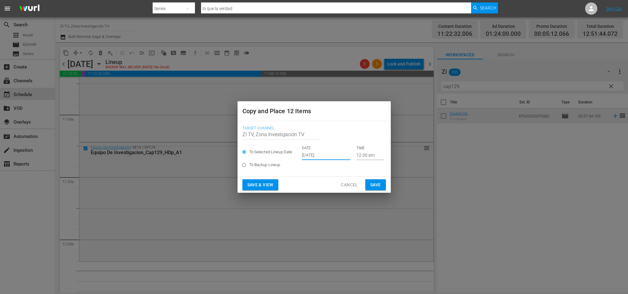
click at [319, 154] on input "Sep 18th 2025" at bounding box center [326, 155] width 48 height 9
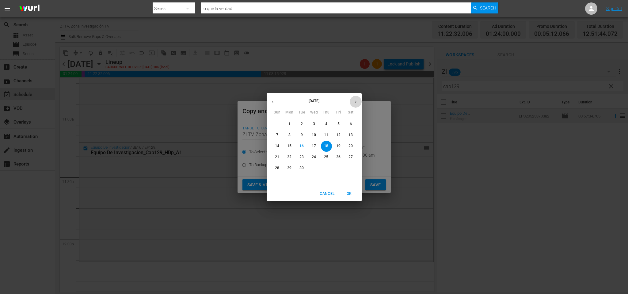
click at [353, 102] on icon "button" at bounding box center [355, 102] width 5 height 5
click at [291, 134] on span "6" at bounding box center [289, 135] width 11 height 5
type input "Oct 6th 2025"
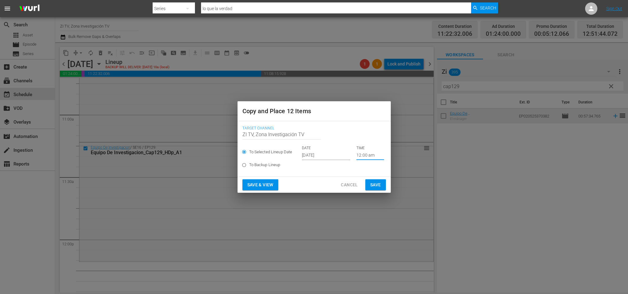
click at [368, 154] on input "12:00 am" at bounding box center [370, 155] width 28 height 9
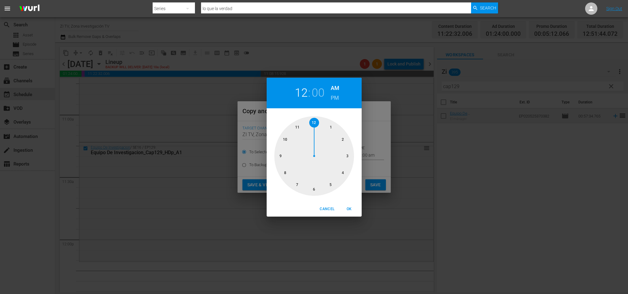
click at [300, 125] on div at bounding box center [314, 156] width 80 height 80
click at [350, 154] on div at bounding box center [314, 156] width 80 height 80
click at [348, 207] on span "OK" at bounding box center [349, 209] width 15 height 6
type input "11:15 am"
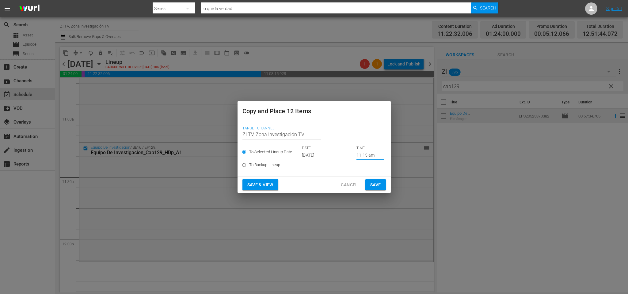
click at [376, 184] on span "Save" at bounding box center [375, 185] width 11 height 8
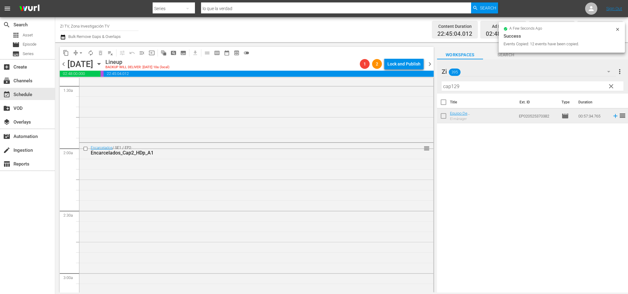
scroll to position [0, 0]
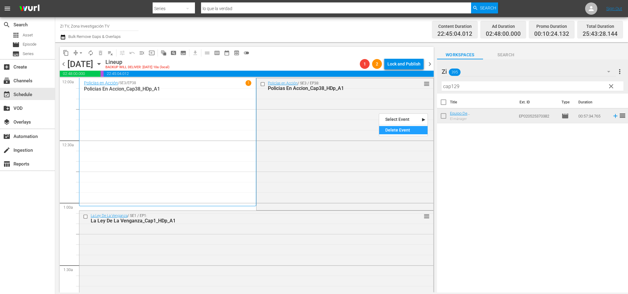
click at [405, 131] on div "Delete Event" at bounding box center [403, 130] width 48 height 8
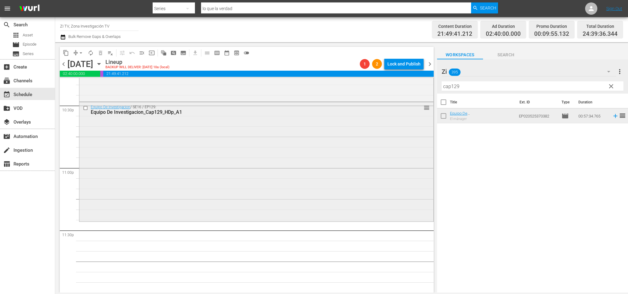
scroll to position [2692, 0]
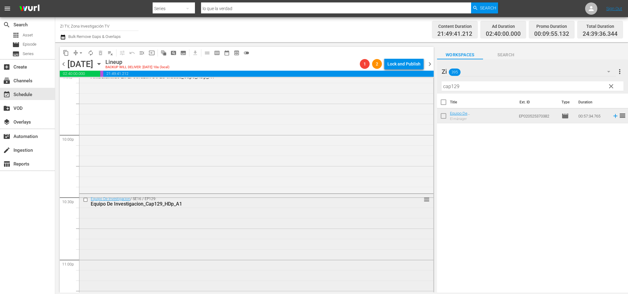
click at [87, 201] on input "checkbox" at bounding box center [86, 199] width 6 height 5
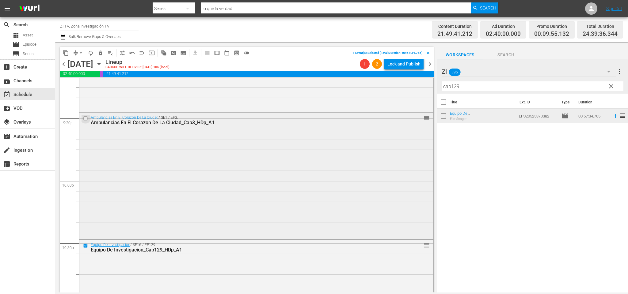
click at [86, 118] on input "checkbox" at bounding box center [86, 118] width 6 height 5
click at [101, 53] on span "delete_forever_outlined" at bounding box center [100, 53] width 6 height 6
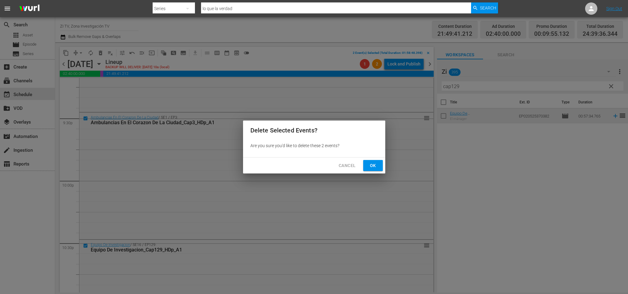
click at [368, 164] on span "Ok" at bounding box center [373, 166] width 10 height 8
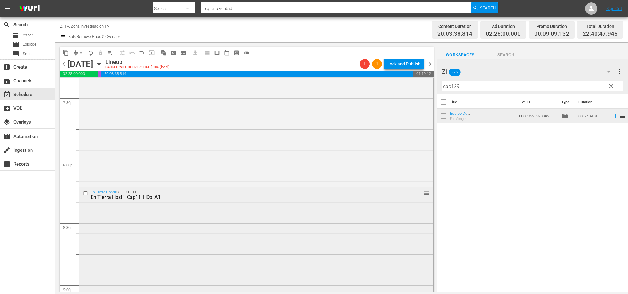
scroll to position [2370, 0]
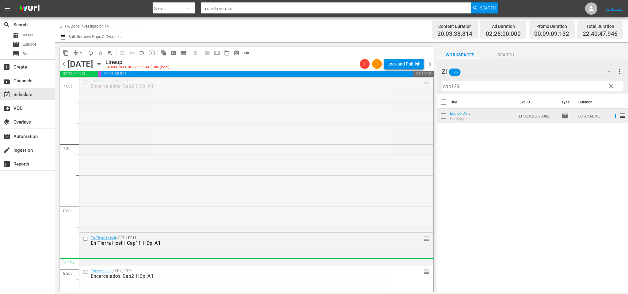
drag, startPoint x: 417, startPoint y: 82, endPoint x: 385, endPoint y: 260, distance: 181.1
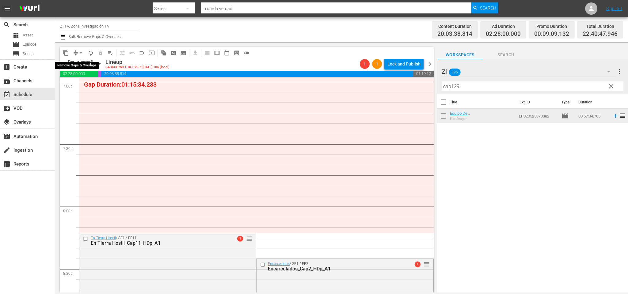
click at [79, 51] on span "arrow_drop_down" at bounding box center [81, 53] width 6 height 6
click at [86, 86] on li "Align to End of Previous Day" at bounding box center [82, 85] width 64 height 10
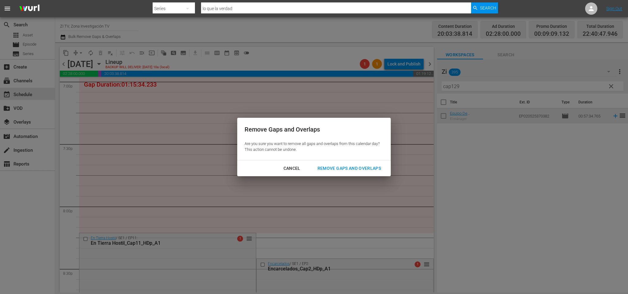
click at [336, 164] on button "Remove Gaps and Overlaps" at bounding box center [349, 168] width 78 height 11
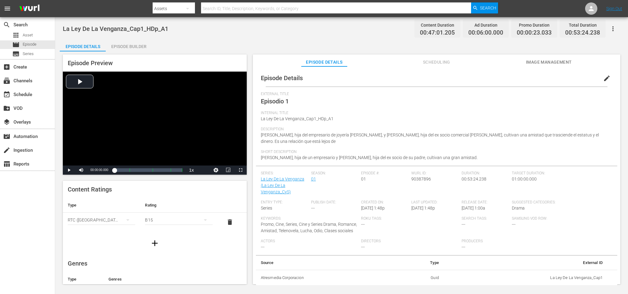
click at [127, 49] on div "Episode Builder" at bounding box center [129, 46] width 46 height 15
drag, startPoint x: 123, startPoint y: 54, endPoint x: 123, endPoint y: 50, distance: 4.0
click at [123, 51] on div "Episode Preview Video Player is loading. Play Video Play Mute Current Time 00:0…" at bounding box center [341, 170] width 563 height 238
click at [123, 50] on div "Episode Builder" at bounding box center [129, 46] width 46 height 15
click at [139, 44] on div "Episode Builder" at bounding box center [129, 46] width 46 height 15
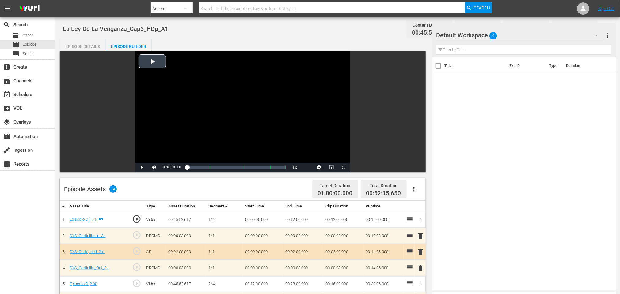
scroll to position [46, 0]
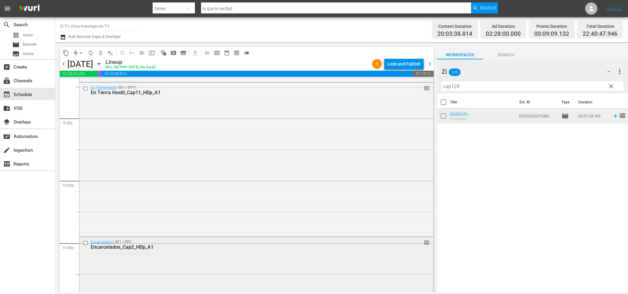
scroll to position [2784, 0]
